Goal: Information Seeking & Learning: Learn about a topic

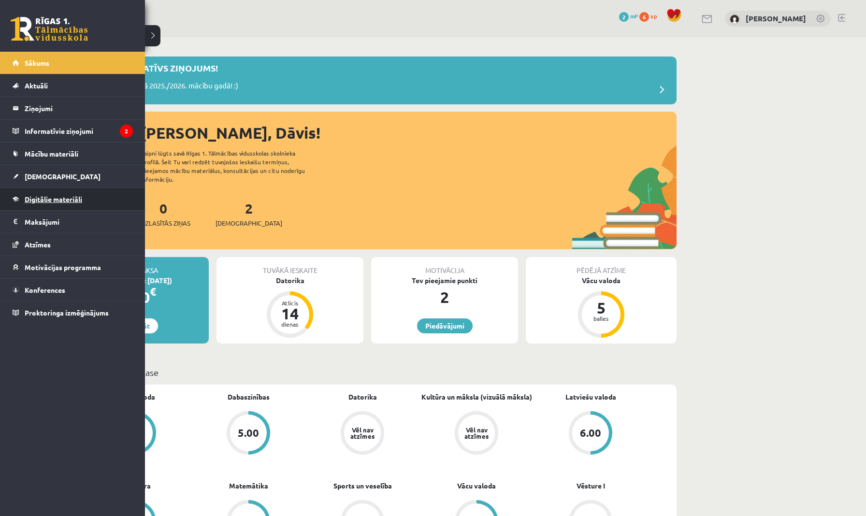
click at [54, 205] on link "Digitālie materiāli" at bounding box center [73, 199] width 120 height 22
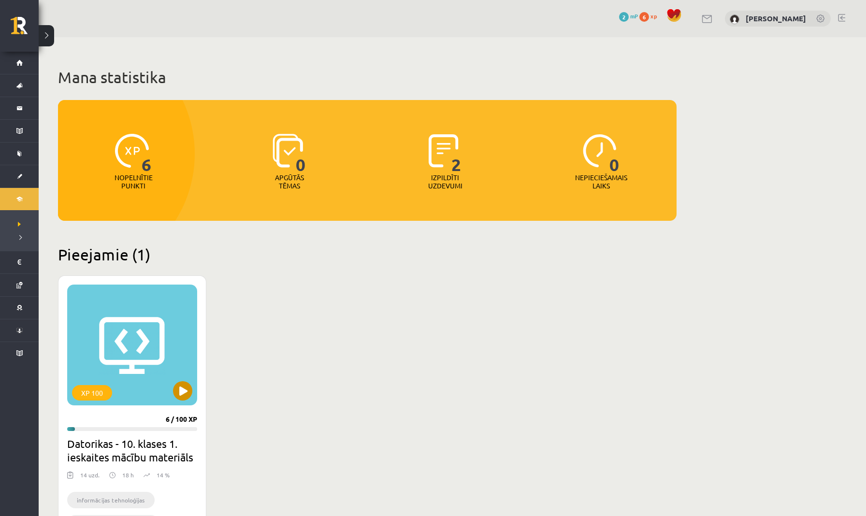
click at [186, 388] on button at bounding box center [182, 390] width 19 height 19
click at [146, 365] on div "XP 100" at bounding box center [132, 345] width 130 height 121
click at [116, 437] on h2 "Datorikas - 10. klases 1. ieskaites mācību materiāls" at bounding box center [132, 450] width 130 height 27
click at [151, 285] on div "XP 100" at bounding box center [132, 345] width 130 height 121
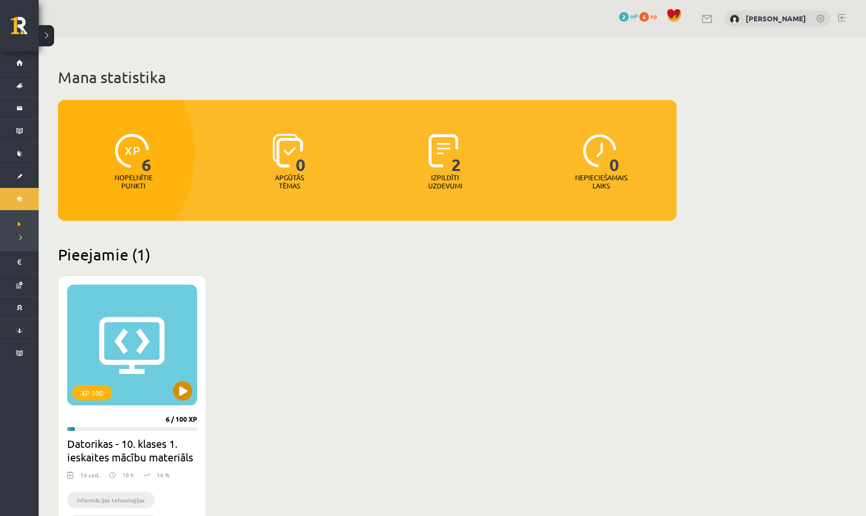
click at [98, 385] on div "XP 100" at bounding box center [92, 392] width 40 height 15
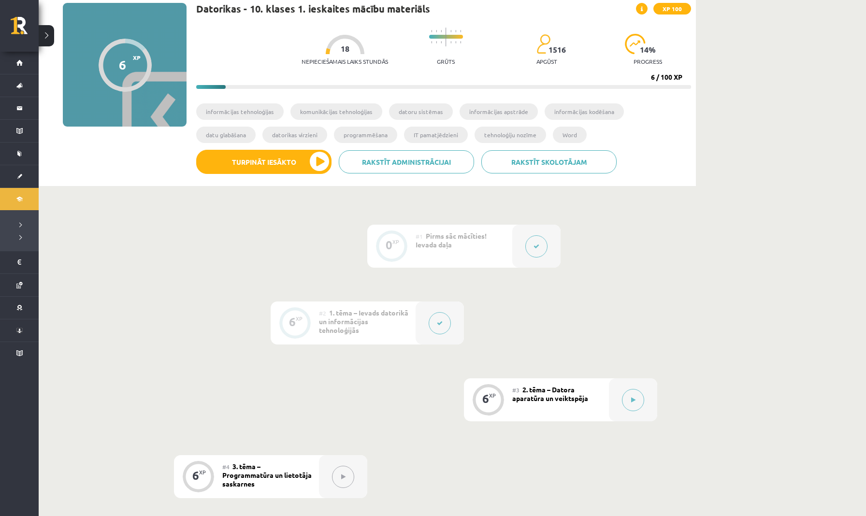
scroll to position [69, 0]
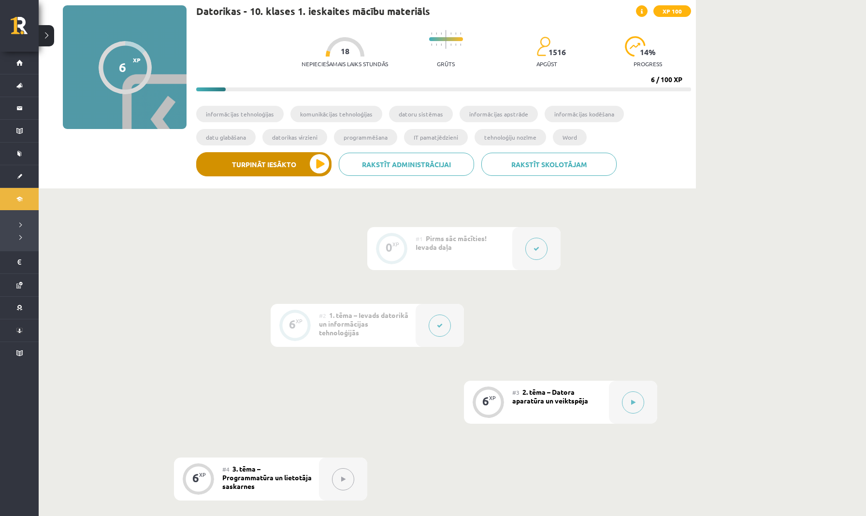
click at [263, 170] on button "Turpināt iesākto" at bounding box center [263, 164] width 135 height 24
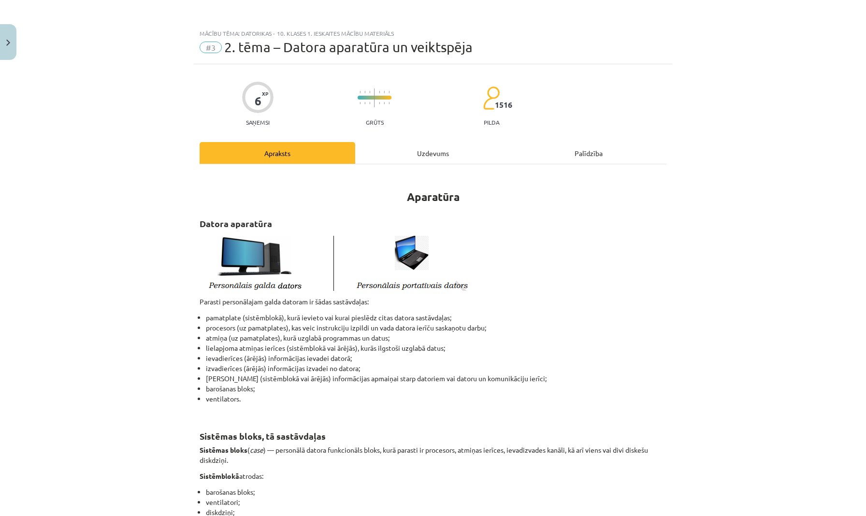
click at [585, 154] on div "Palīdzība" at bounding box center [589, 153] width 156 height 22
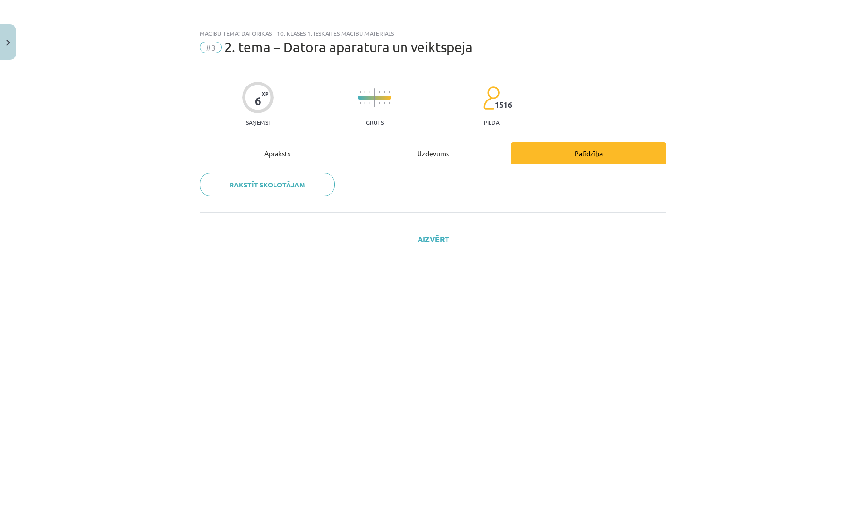
click at [271, 152] on div "Apraksts" at bounding box center [278, 153] width 156 height 22
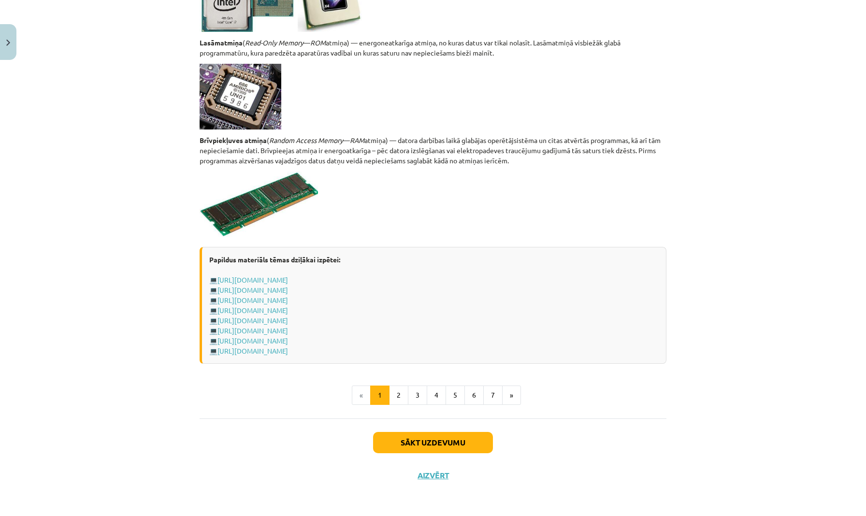
scroll to position [1554, 0]
click at [403, 396] on button "2" at bounding box center [398, 395] width 19 height 19
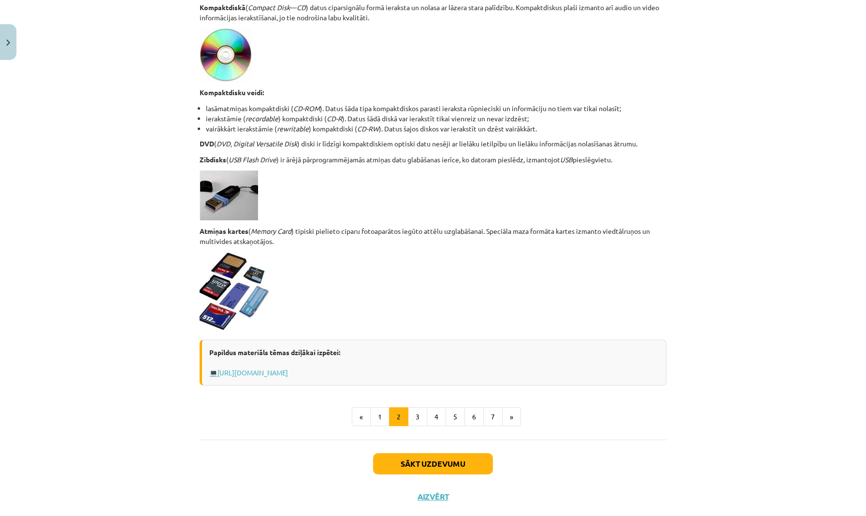
scroll to position [663, 0]
click at [379, 423] on button "1" at bounding box center [379, 417] width 19 height 19
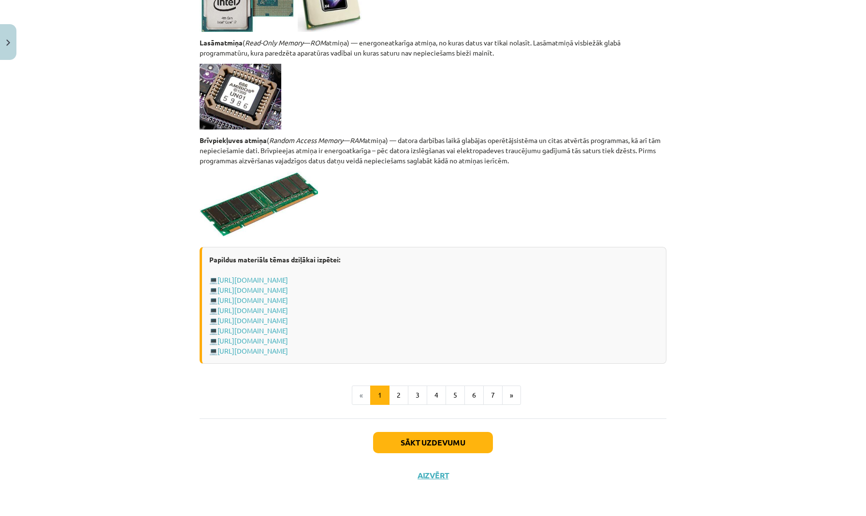
scroll to position [1554, 0]
click at [416, 445] on button "Sākt uzdevumu" at bounding box center [433, 442] width 120 height 21
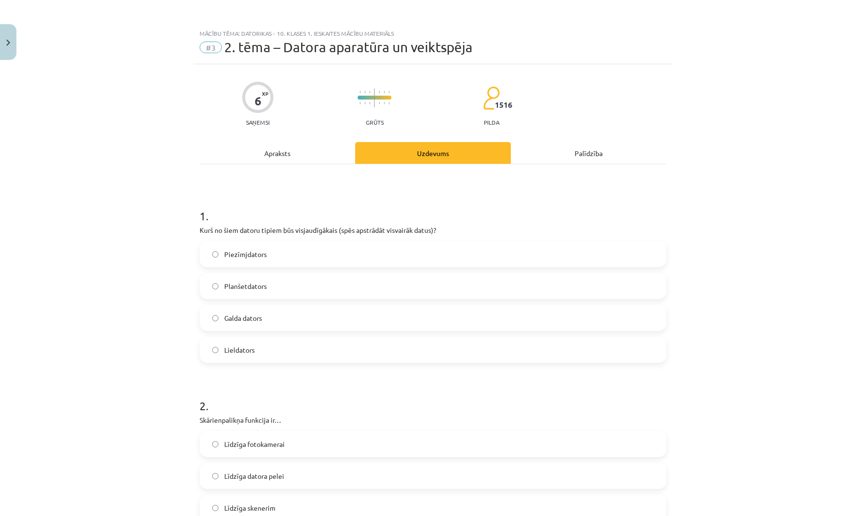
scroll to position [0, 0]
click at [258, 348] on label "Lieldators" at bounding box center [433, 350] width 465 height 24
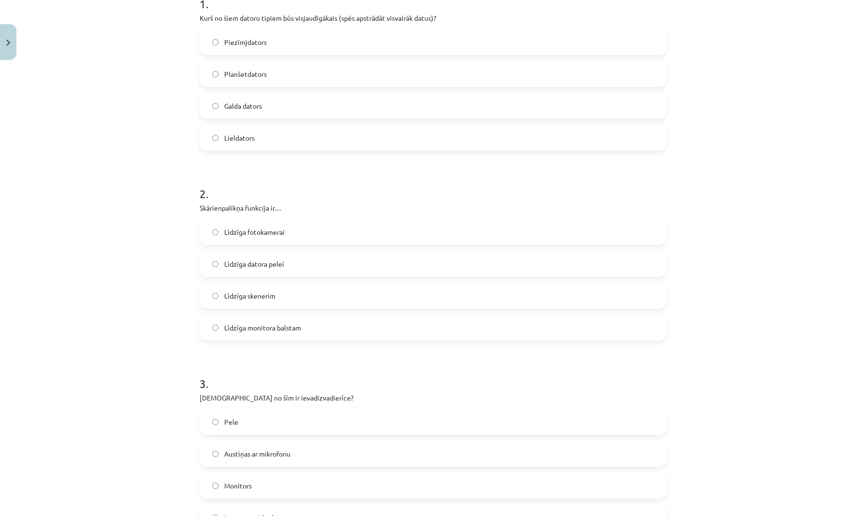
scroll to position [220, 0]
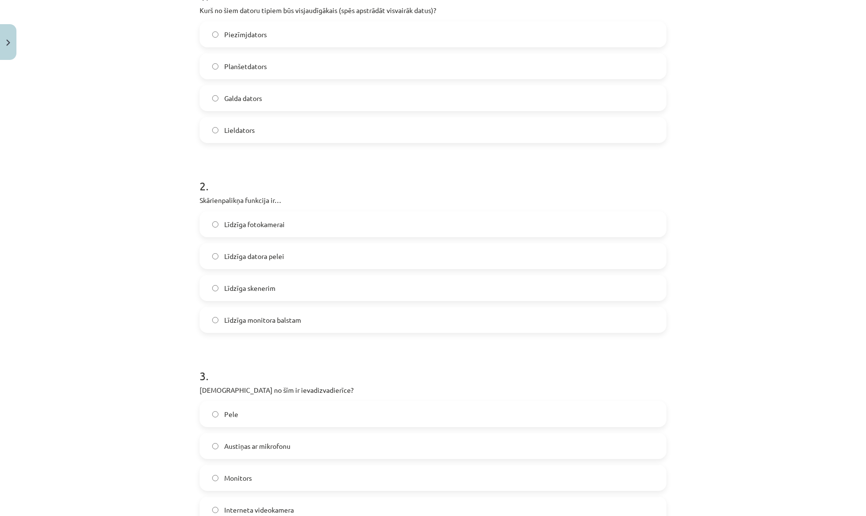
click at [280, 284] on label "Līdzīga skenerim" at bounding box center [433, 288] width 465 height 24
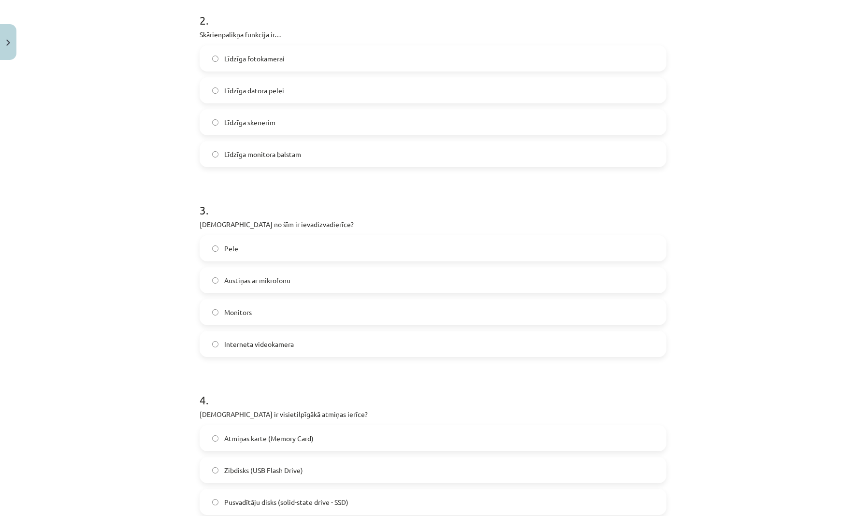
scroll to position [393, 0]
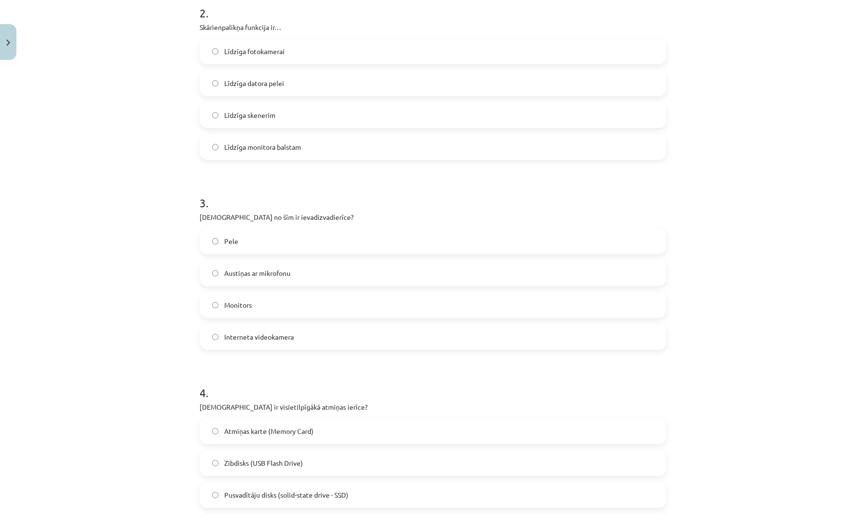
click at [293, 274] on label "Austiņas ar mikrofonu" at bounding box center [433, 273] width 465 height 24
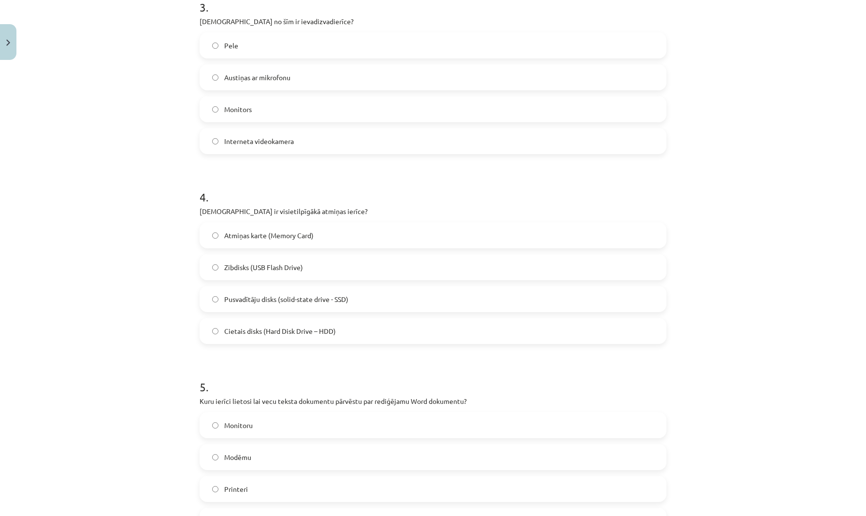
scroll to position [591, 0]
click at [267, 230] on span "Atmiņas karte (Memory Card)" at bounding box center [268, 233] width 89 height 10
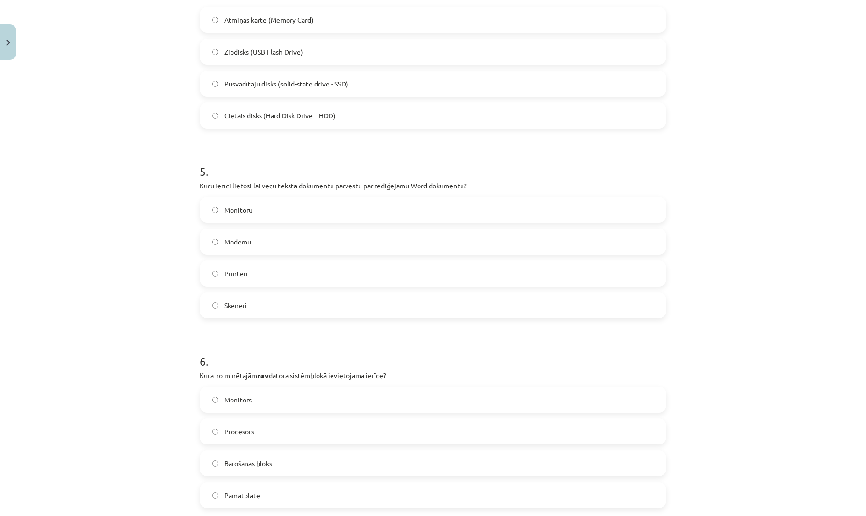
scroll to position [805, 0]
drag, startPoint x: 332, startPoint y: 187, endPoint x: 423, endPoint y: 184, distance: 91.9
click at [426, 186] on p "Kuru ierīci lietosi lai vecu teksta dokumentu pārvēstu par rediģējamu Word doku…" at bounding box center [433, 185] width 467 height 10
drag, startPoint x: 280, startPoint y: 185, endPoint x: 333, endPoint y: 188, distance: 53.7
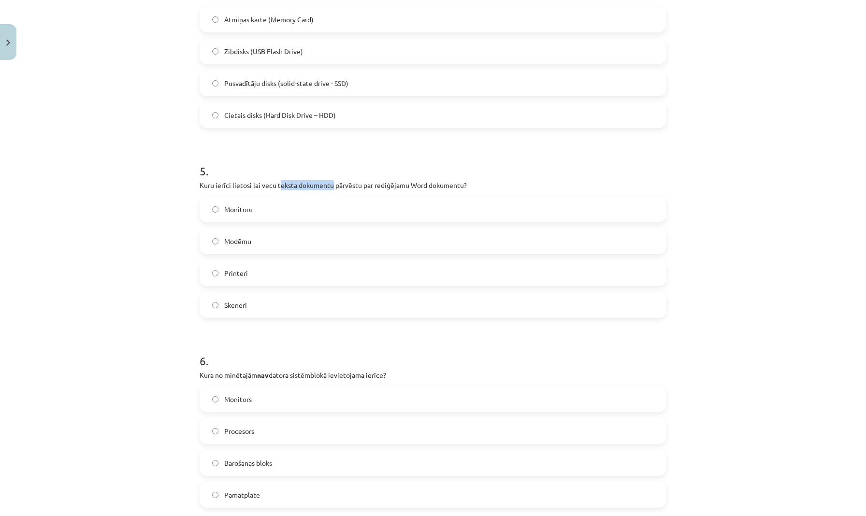
click at [333, 188] on p "Kuru ierīci lietosi lai vecu teksta dokumentu pārvēstu par rediģējamu Word doku…" at bounding box center [433, 185] width 467 height 10
click at [226, 306] on span "Skeneri" at bounding box center [235, 305] width 23 height 10
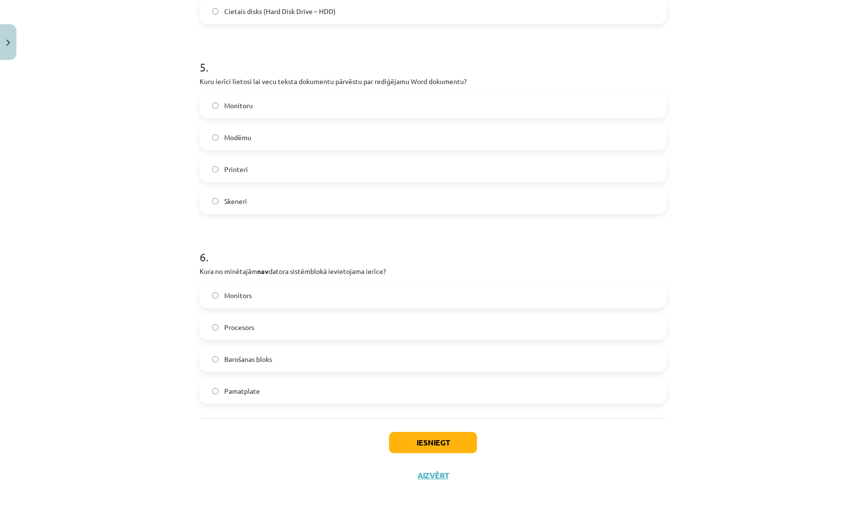
scroll to position [910, 0]
click at [268, 296] on label "Monitors" at bounding box center [433, 295] width 465 height 24
click at [429, 442] on button "Iesniegt" at bounding box center [433, 442] width 88 height 21
click at [432, 436] on button "Iesniegt" at bounding box center [433, 442] width 88 height 21
click at [434, 474] on button "Aizvērt" at bounding box center [433, 476] width 37 height 10
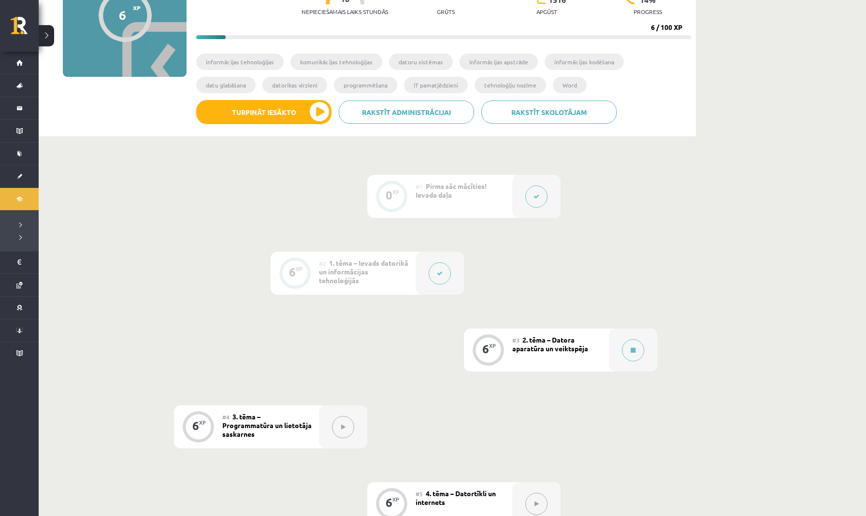
scroll to position [120, 0]
click at [284, 115] on button "Turpināt iesākto" at bounding box center [263, 113] width 135 height 24
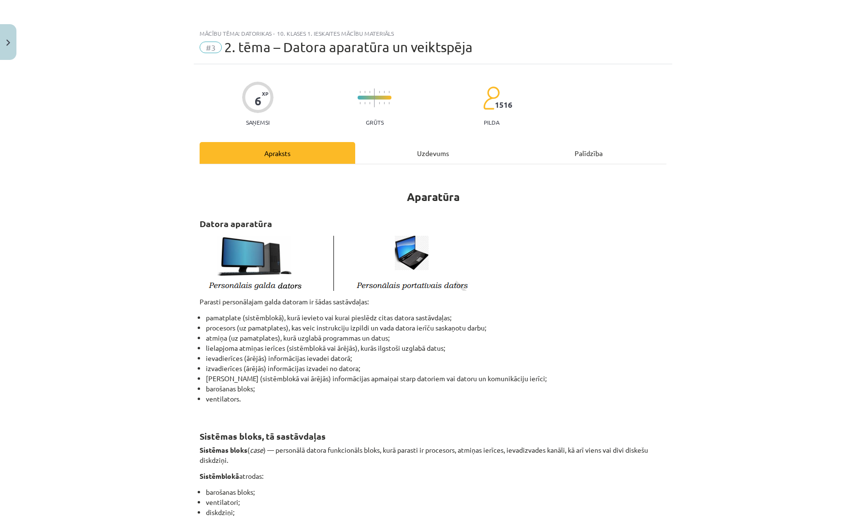
scroll to position [0, 0]
click at [422, 159] on div "Uzdevums" at bounding box center [433, 153] width 156 height 22
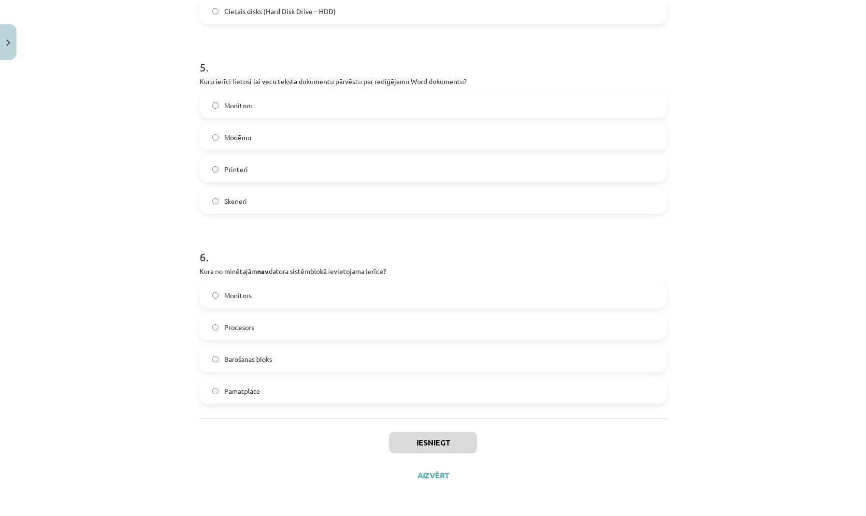
scroll to position [910, 0]
click at [432, 477] on button "Aizvērt" at bounding box center [433, 476] width 37 height 10
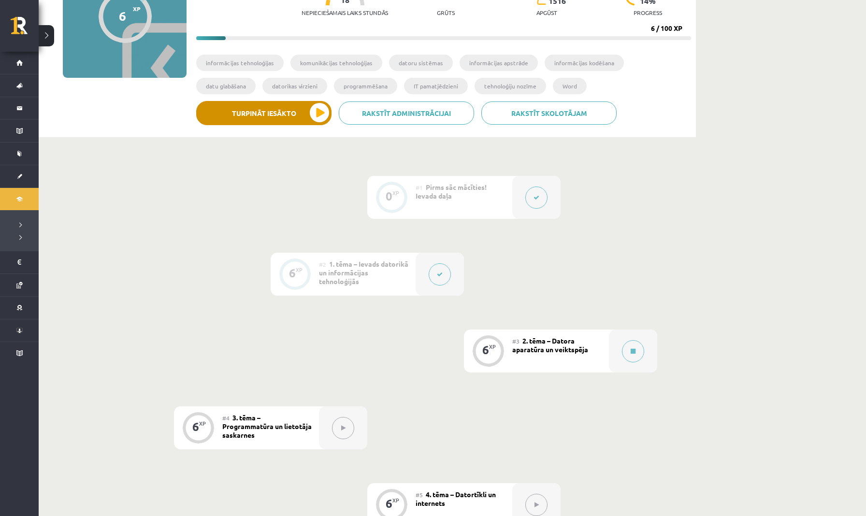
click at [273, 115] on button "Turpināt iesākto" at bounding box center [263, 113] width 135 height 24
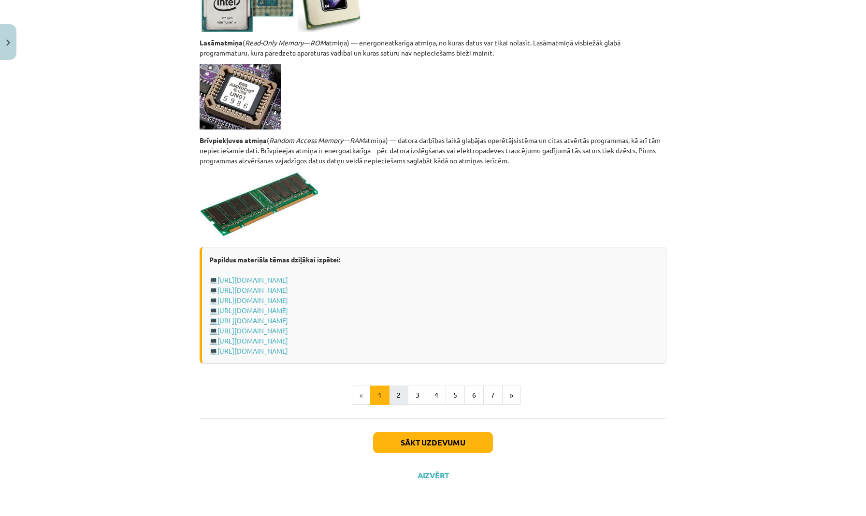
click at [392, 391] on button "2" at bounding box center [398, 395] width 19 height 19
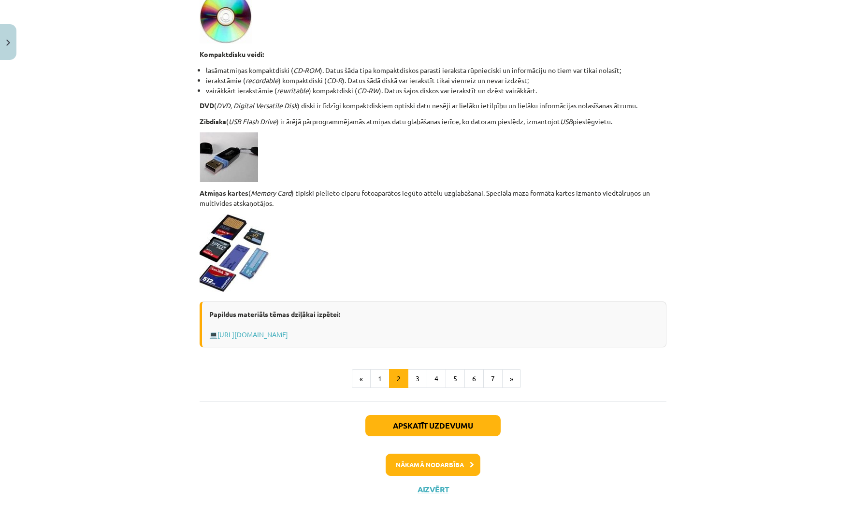
scroll to position [702, 0]
click at [427, 463] on button "Nākamā nodarbība" at bounding box center [433, 465] width 95 height 22
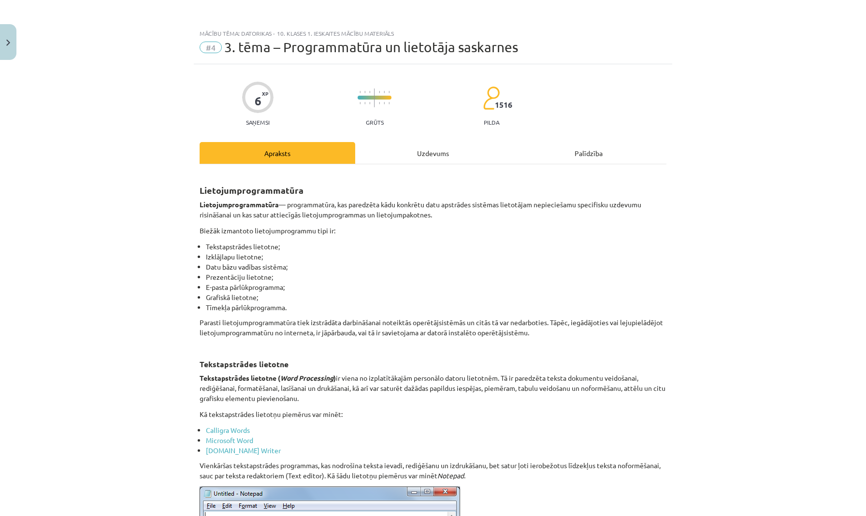
scroll to position [0, 0]
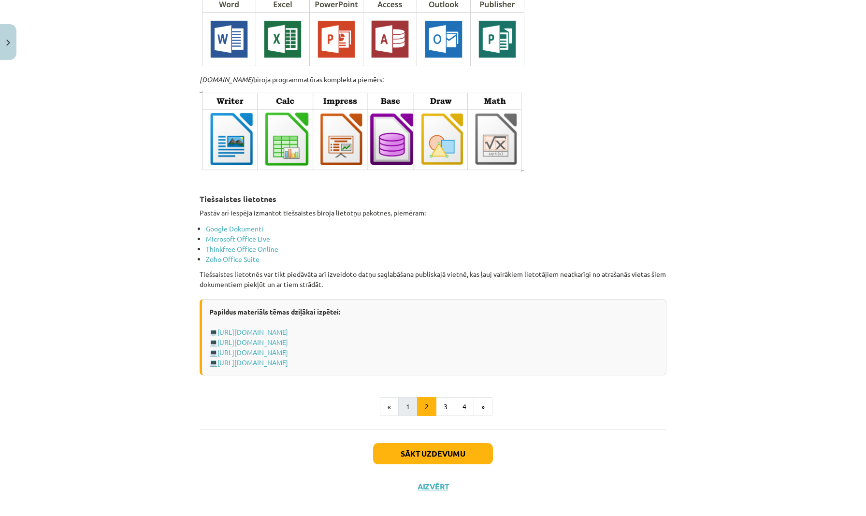
click at [401, 398] on button "1" at bounding box center [407, 406] width 19 height 19
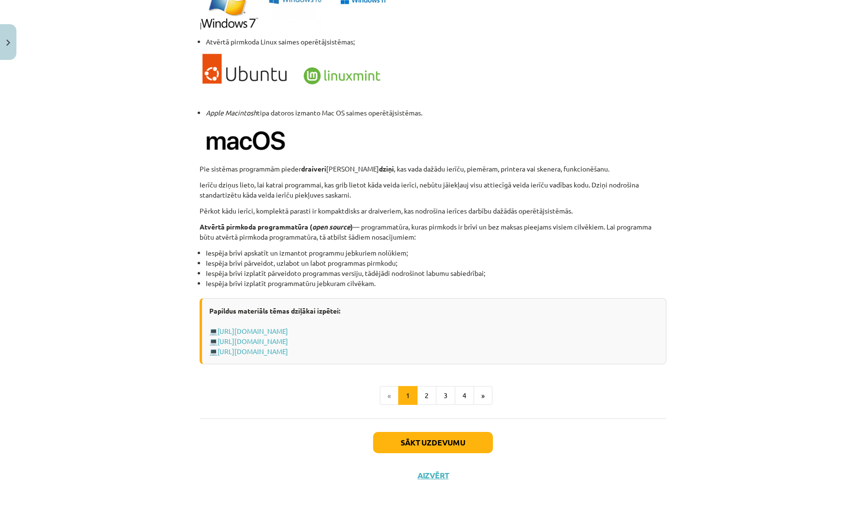
scroll to position [853, 0]
click at [389, 395] on li "«" at bounding box center [389, 395] width 19 height 19
click at [437, 476] on button "Aizvērt" at bounding box center [433, 476] width 37 height 10
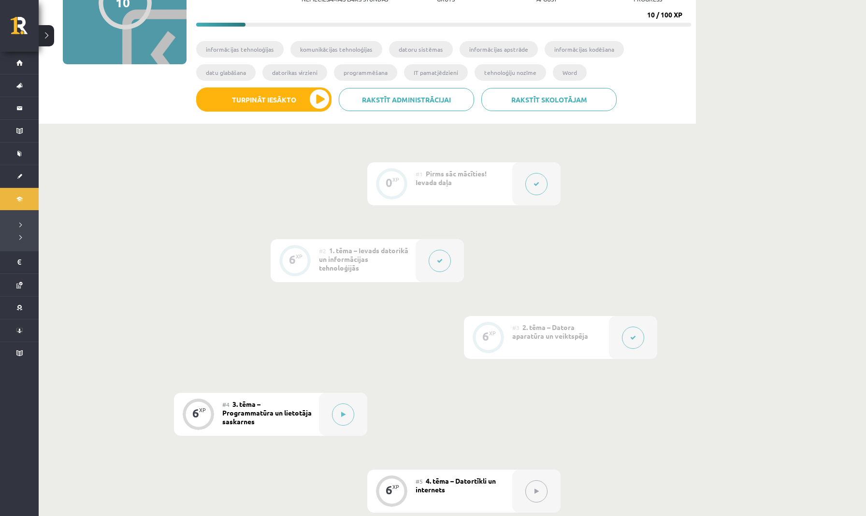
scroll to position [132, 0]
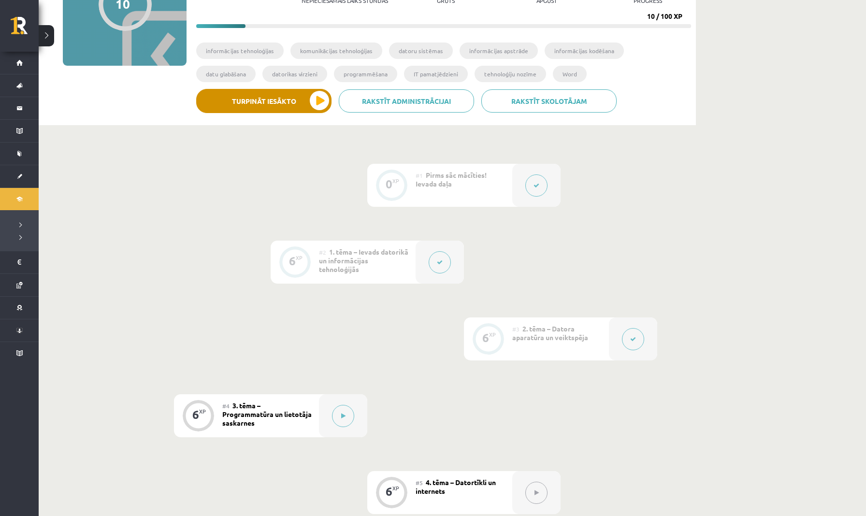
click at [278, 109] on button "Turpināt iesākto" at bounding box center [263, 101] width 135 height 24
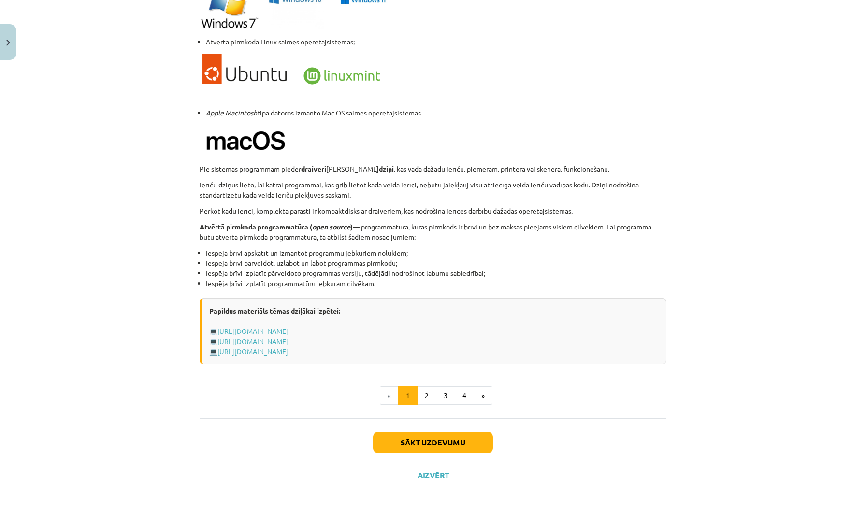
scroll to position [853, 0]
click at [423, 390] on button "2" at bounding box center [426, 395] width 19 height 19
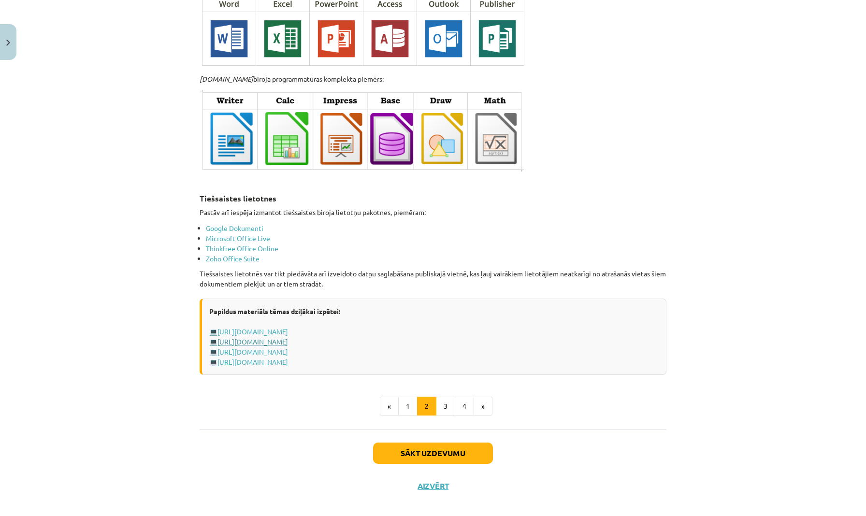
scroll to position [1487, 0]
click at [443, 399] on button "3" at bounding box center [445, 406] width 19 height 19
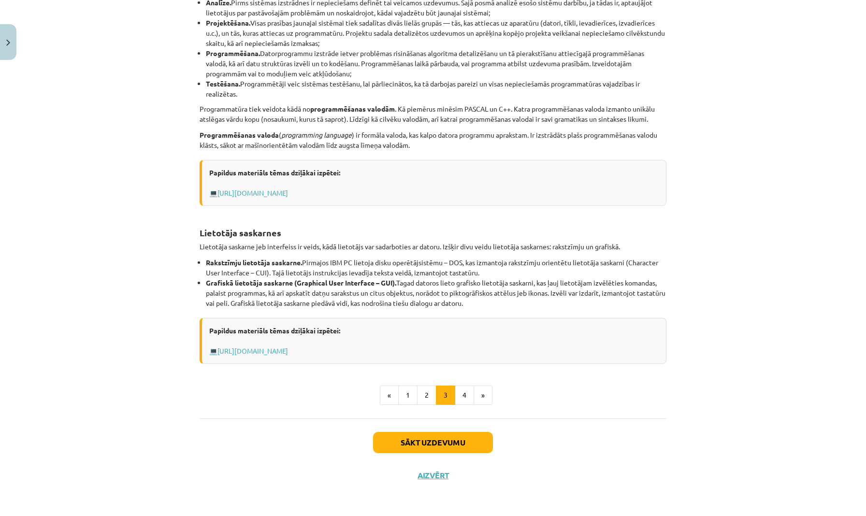
scroll to position [229, 0]
click at [464, 400] on button "4" at bounding box center [464, 395] width 19 height 19
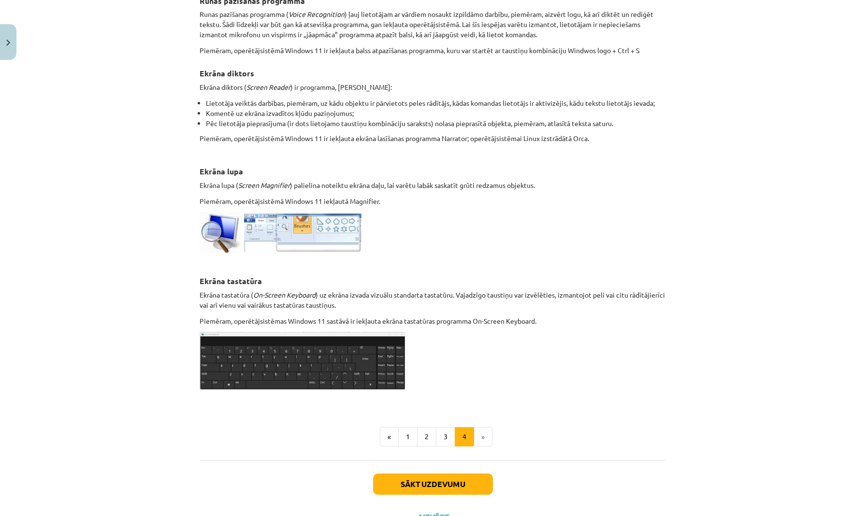
scroll to position [337, 0]
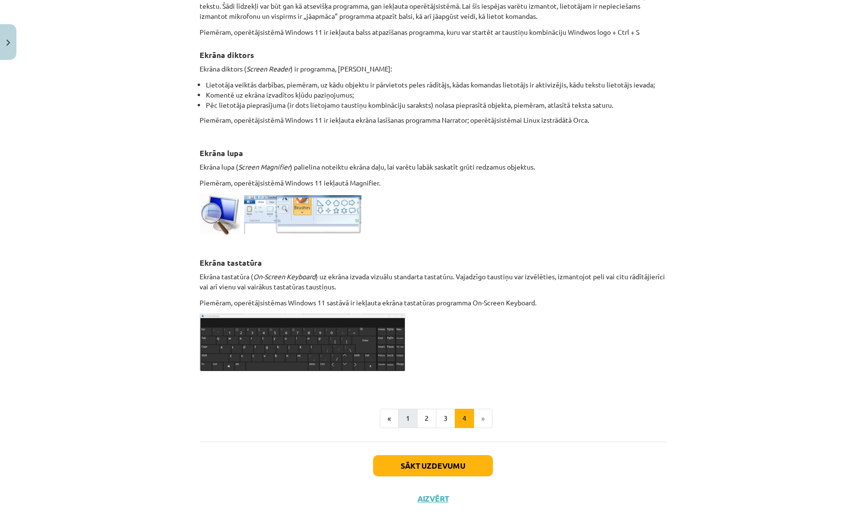
click at [409, 419] on button "1" at bounding box center [407, 418] width 19 height 19
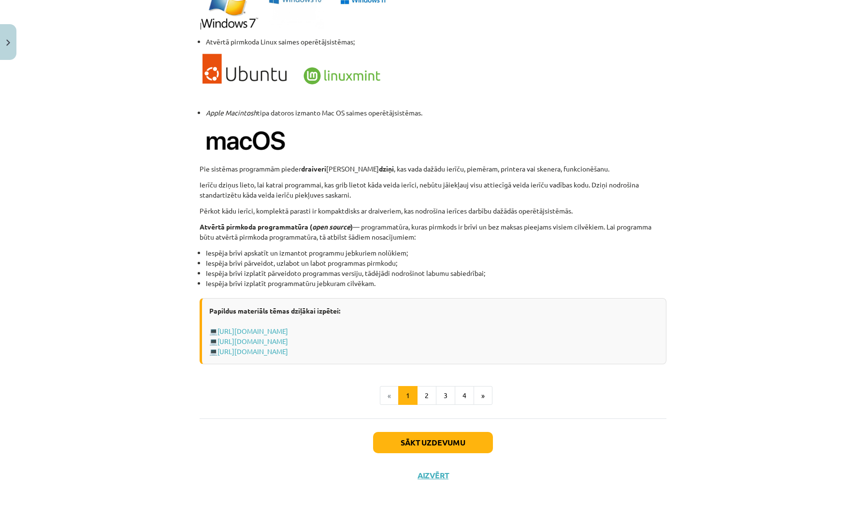
scroll to position [853, 0]
click at [465, 394] on button "4" at bounding box center [464, 395] width 19 height 19
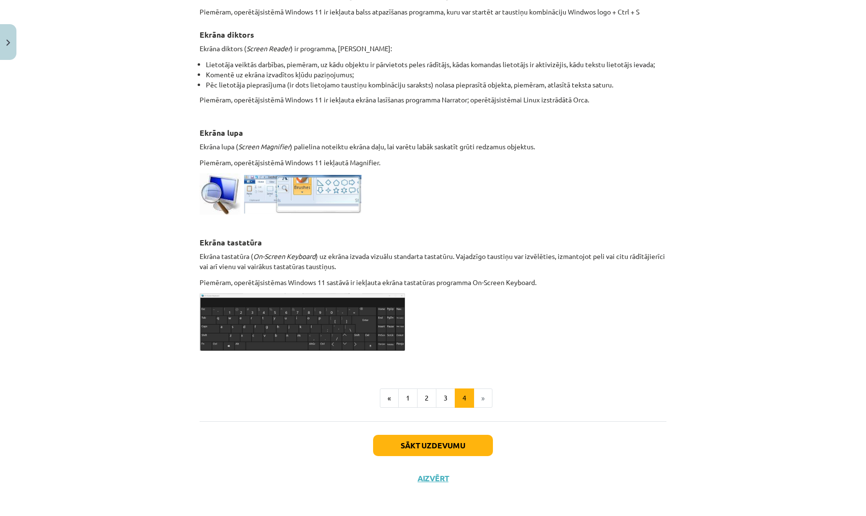
click at [430, 445] on button "Sākt uzdevumu" at bounding box center [433, 445] width 120 height 21
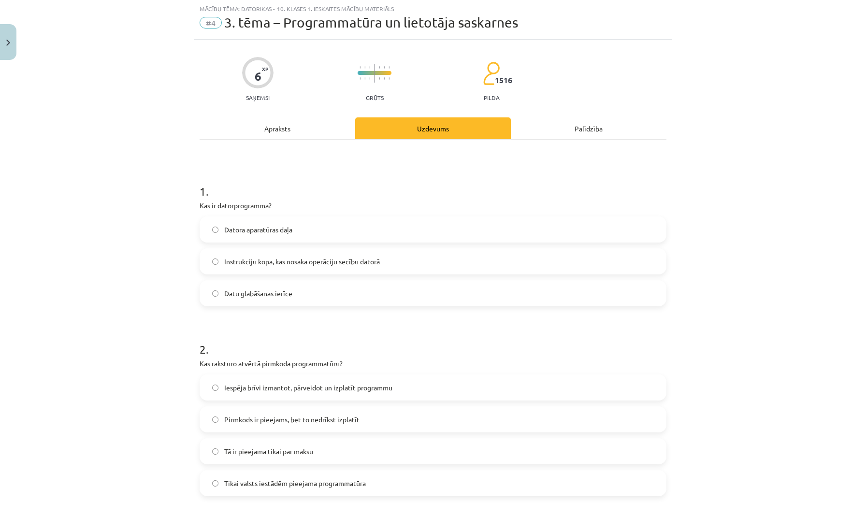
scroll to position [24, 0]
click at [312, 265] on span "Instrukciju kopa, kas nosaka operāciju secību datorā" at bounding box center [302, 262] width 156 height 10
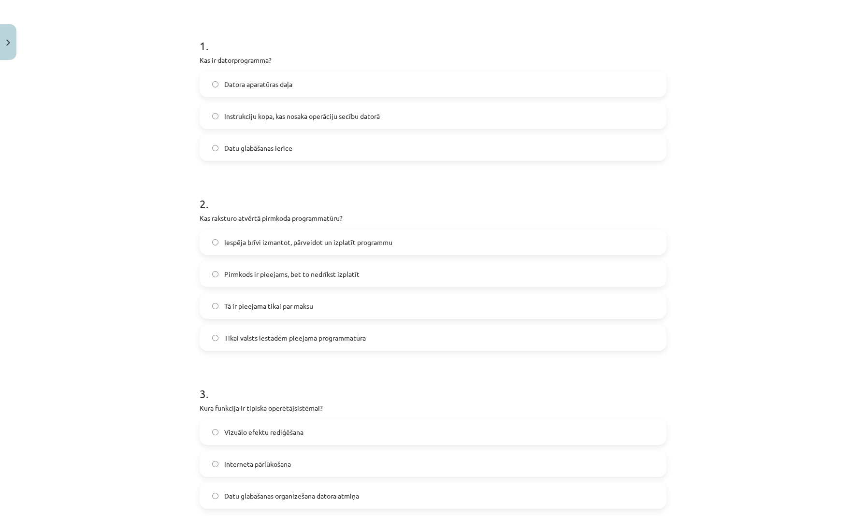
scroll to position [169, 0]
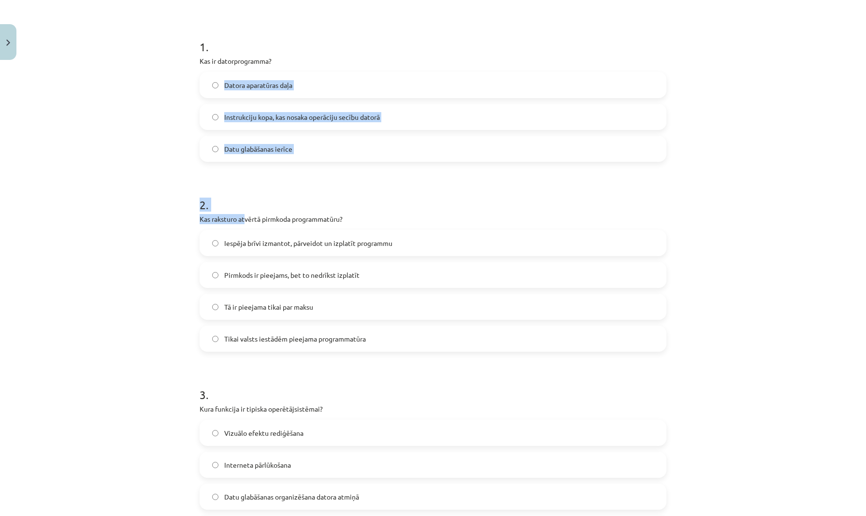
drag, startPoint x: 245, startPoint y: 219, endPoint x: 164, endPoint y: 260, distance: 90.3
click at [164, 260] on div "Mācību tēma: Datorikas - 10. klases 1. ieskaites mācību materiāls #4 3. tēma – …" at bounding box center [433, 258] width 866 height 516
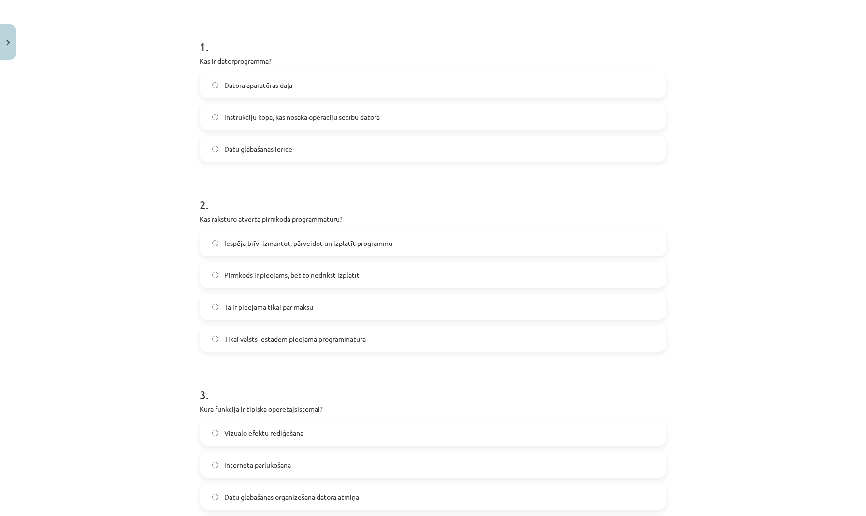
click at [164, 260] on div "Mācību tēma: Datorikas - 10. klases 1. ieskaites mācību materiāls #4 3. tēma – …" at bounding box center [433, 258] width 866 height 516
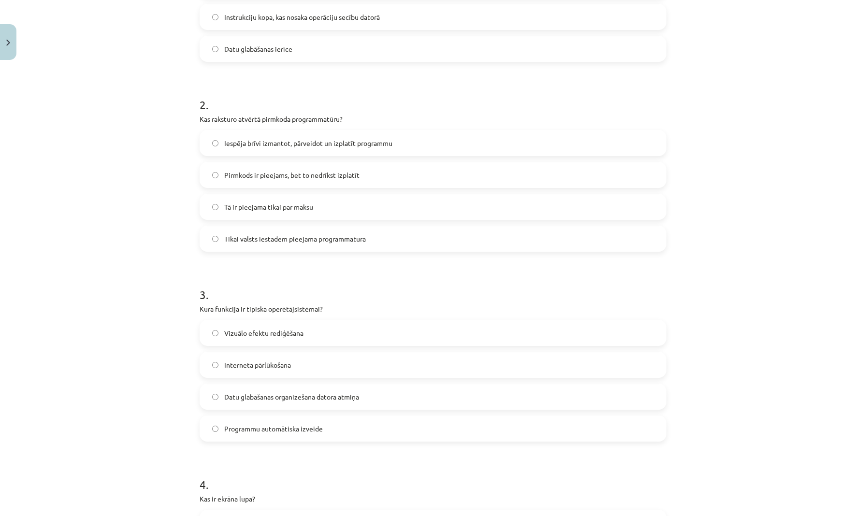
scroll to position [268, 0]
click at [291, 148] on span "Iespēja brīvi izmantot, pārveidot un izplatīt programmu" at bounding box center [308, 144] width 168 height 10
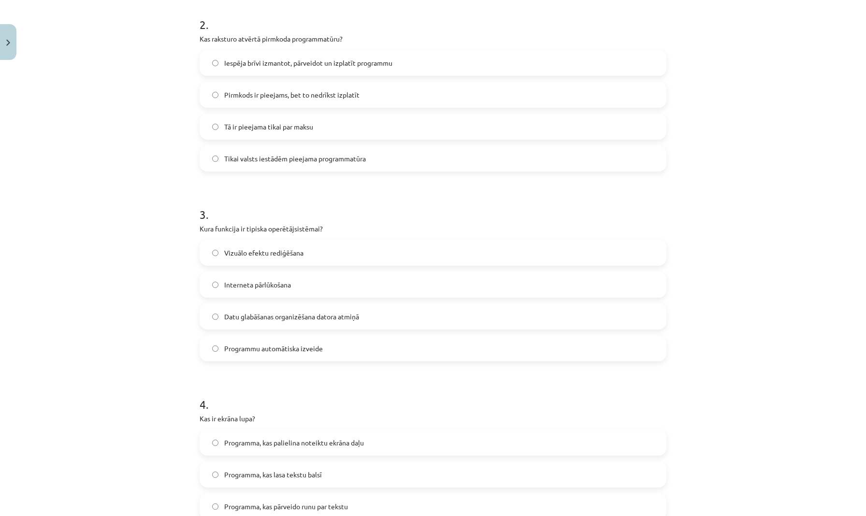
scroll to position [360, 0]
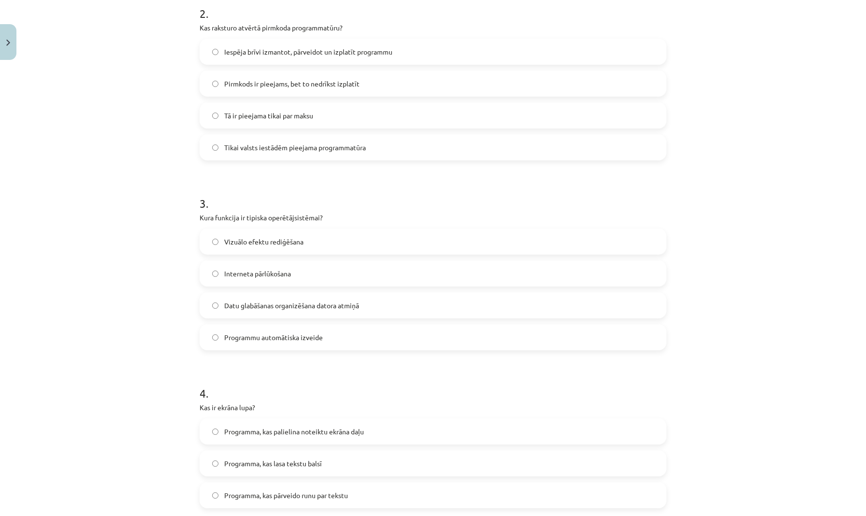
click at [243, 306] on span "Datu glabāšanas organizēšana datora atmiņā" at bounding box center [291, 306] width 135 height 10
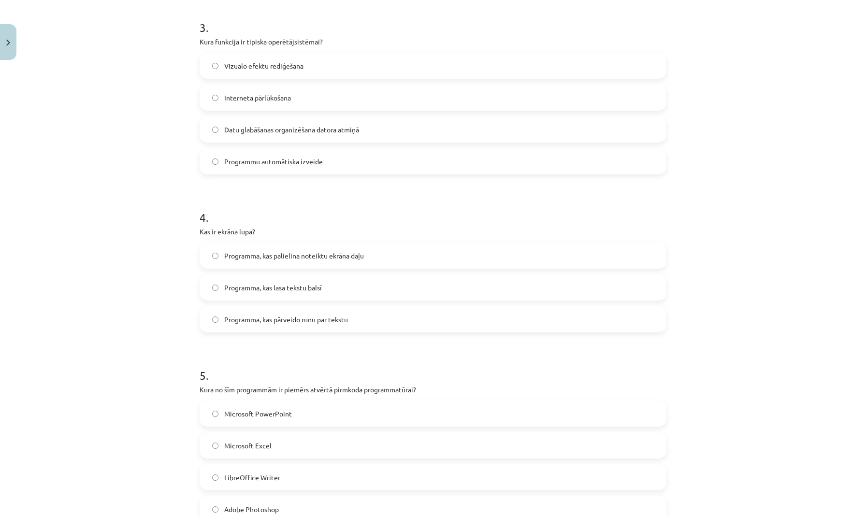
scroll to position [537, 0]
click at [282, 257] on span "Programma, kas palielina noteiktu ekrāna daļu" at bounding box center [294, 255] width 140 height 10
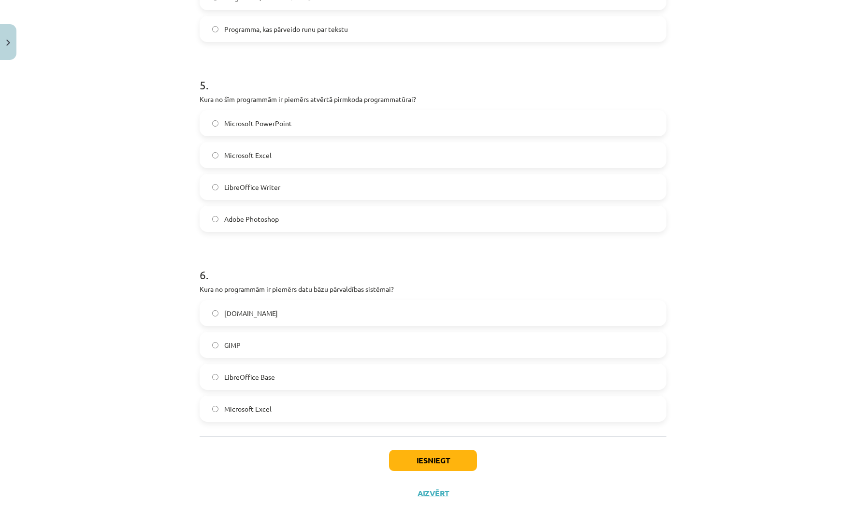
scroll to position [821, 0]
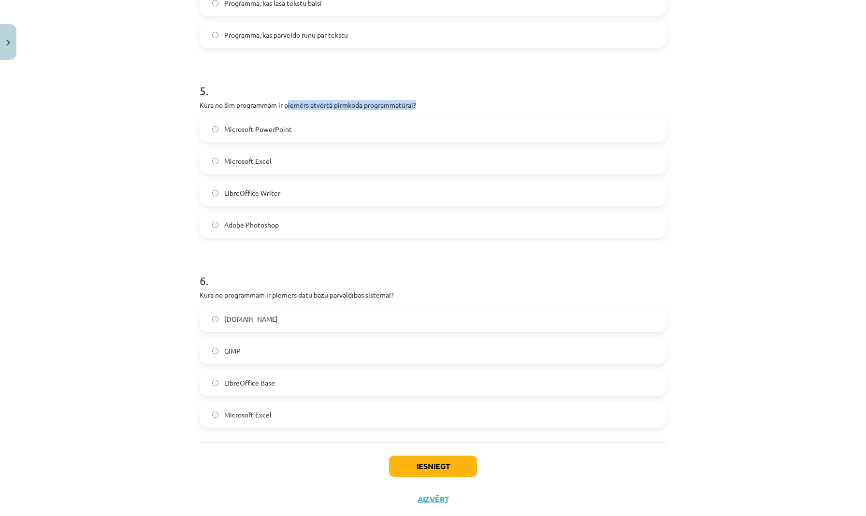
drag, startPoint x: 290, startPoint y: 105, endPoint x: 427, endPoint y: 102, distance: 136.8
click at [427, 102] on p "Kura no šīm programmām ir piemērs atvērtā pirmkoda programmatūrai?" at bounding box center [433, 105] width 467 height 10
click at [271, 197] on span "LibreOffice Writer" at bounding box center [252, 193] width 56 height 10
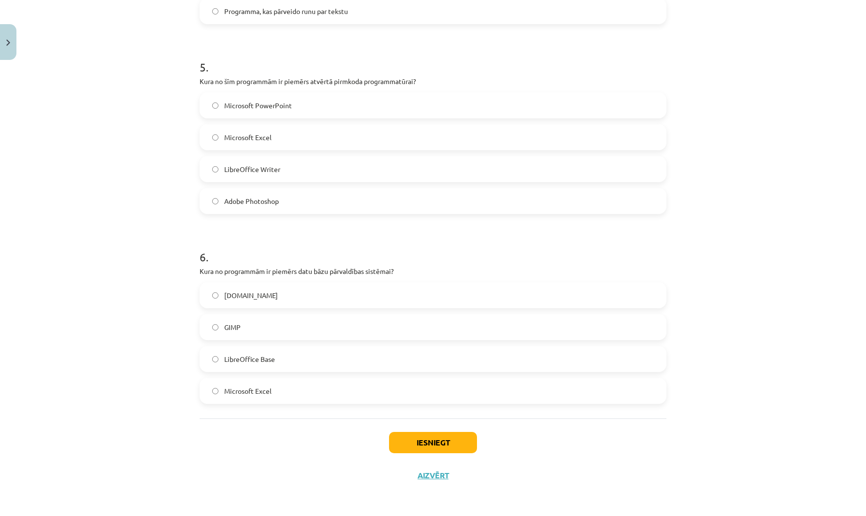
scroll to position [846, 0]
click at [288, 134] on label "Microsoft Excel" at bounding box center [433, 137] width 465 height 24
click at [261, 322] on label "GIMP" at bounding box center [433, 327] width 465 height 24
click at [443, 443] on button "Iesniegt" at bounding box center [433, 442] width 88 height 21
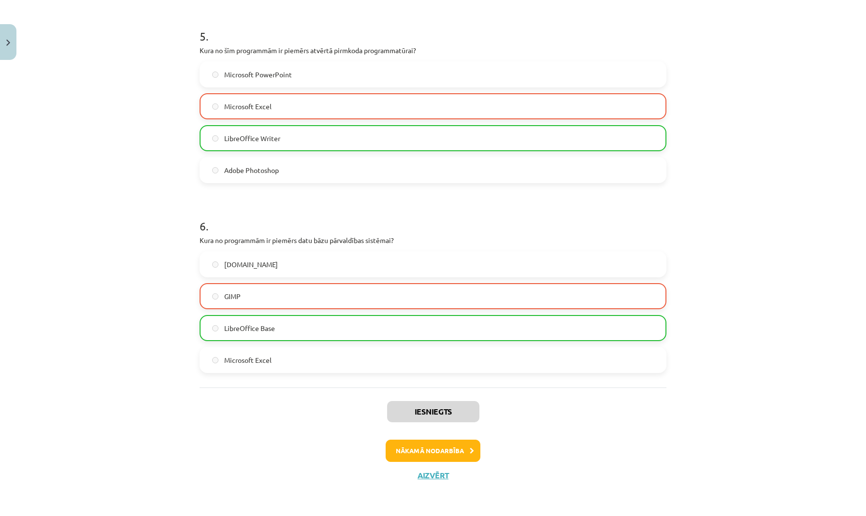
scroll to position [877, 0]
click at [465, 452] on button "Nākamā nodarbība" at bounding box center [433, 451] width 95 height 22
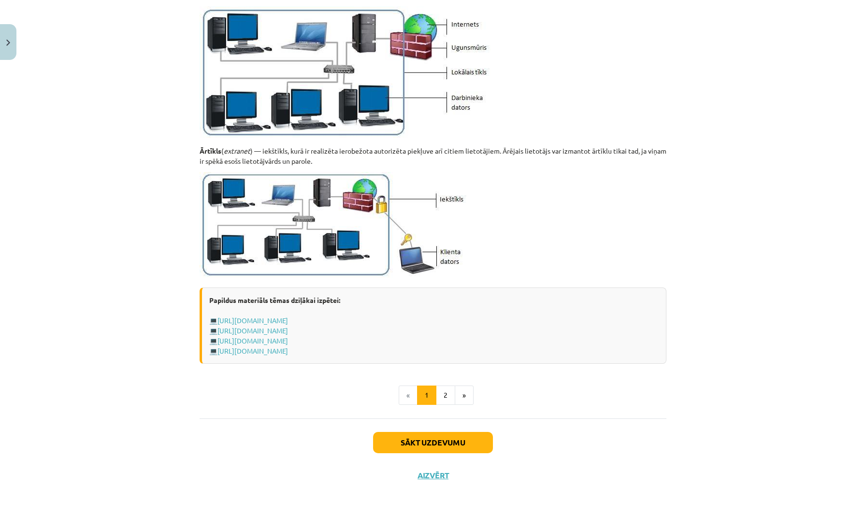
scroll to position [1020, 0]
click at [446, 395] on button "2" at bounding box center [445, 395] width 19 height 19
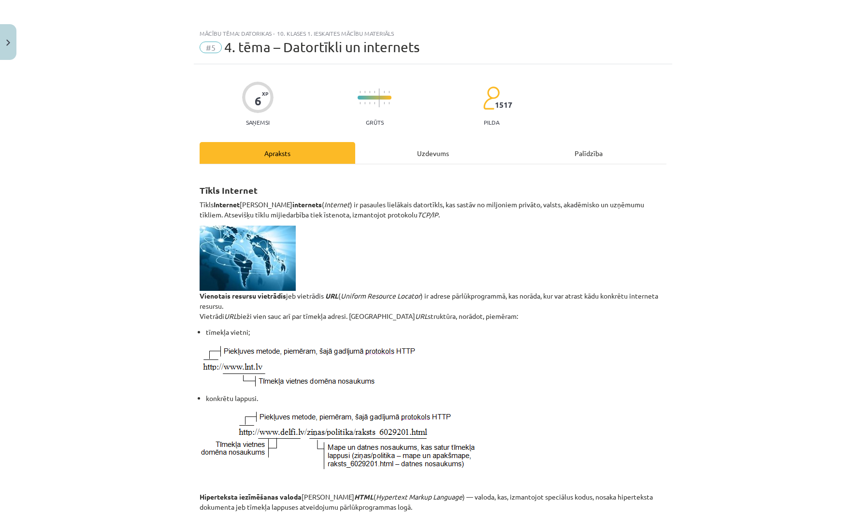
scroll to position [0, 0]
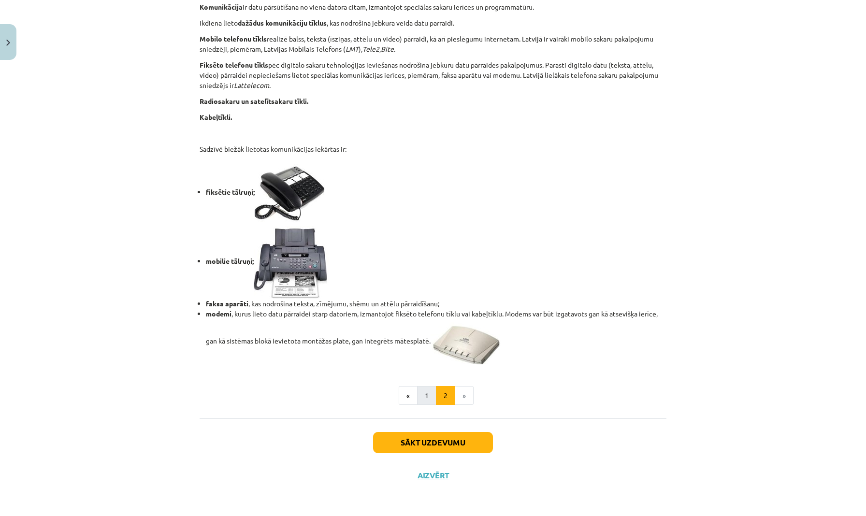
click at [425, 396] on button "1" at bounding box center [426, 395] width 19 height 19
